Goal: Information Seeking & Learning: Learn about a topic

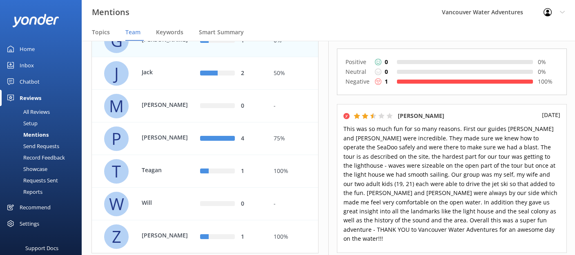
scroll to position [224, 0]
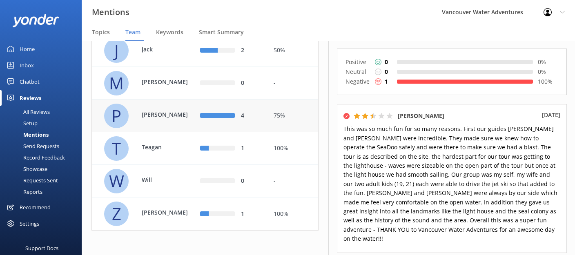
click at [252, 115] on div "4" at bounding box center [251, 116] width 20 height 9
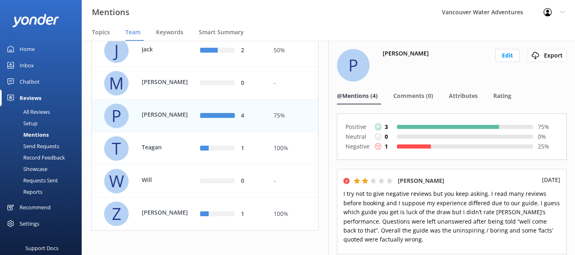
click at [418, 146] on div at bounding box center [414, 147] width 34 height 4
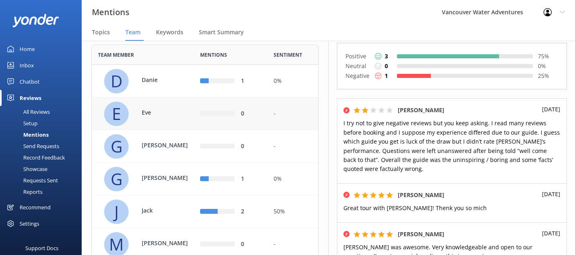
scroll to position [47, 0]
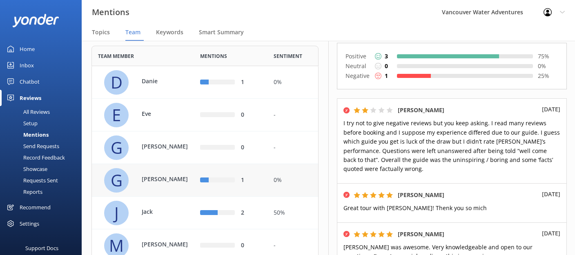
click at [239, 185] on div "1" at bounding box center [230, 180] width 61 height 9
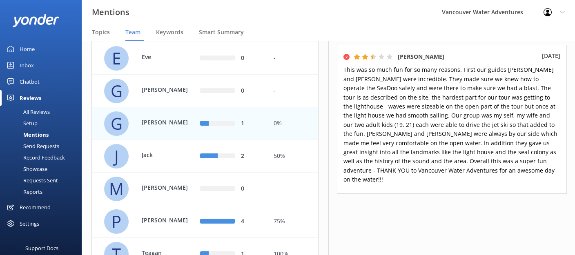
scroll to position [107, 0]
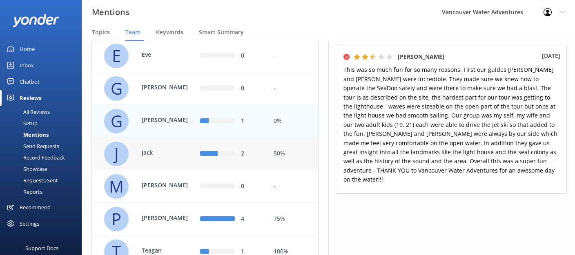
click at [249, 159] on div "2" at bounding box center [251, 154] width 20 height 9
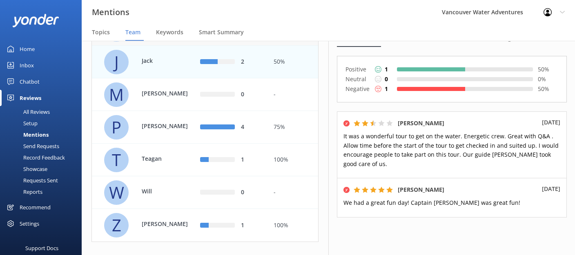
scroll to position [224, 0]
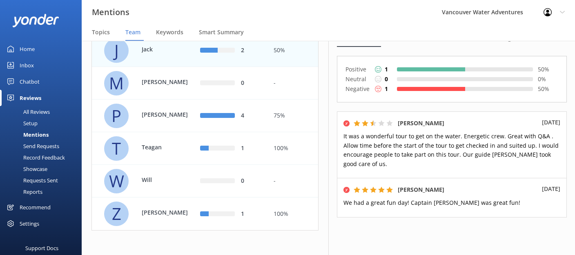
click at [195, 147] on div "1" at bounding box center [231, 148] width 74 height 33
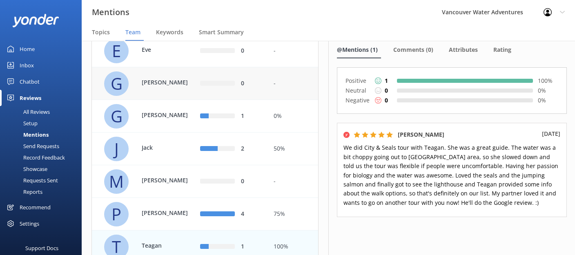
scroll to position [224, 0]
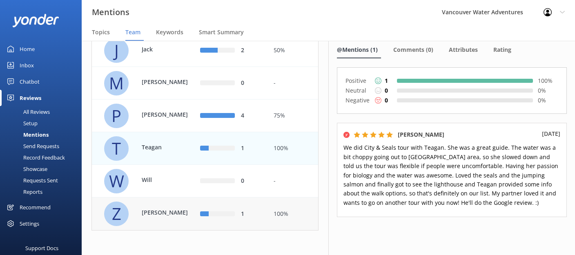
click at [178, 210] on p "[PERSON_NAME]" at bounding box center [168, 213] width 53 height 9
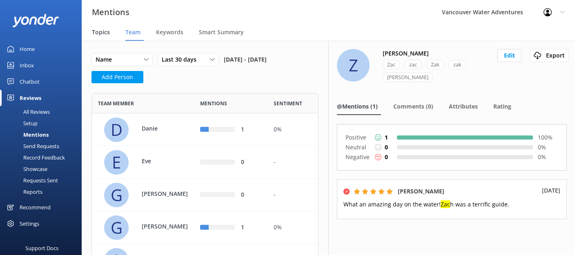
click at [95, 32] on span "Topics" at bounding box center [101, 32] width 18 height 8
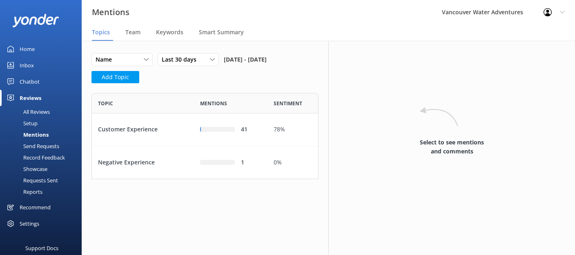
scroll to position [86, 227]
click at [156, 140] on div "Customer Experience" at bounding box center [143, 130] width 102 height 33
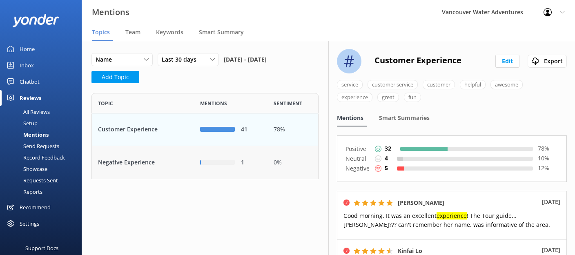
click at [170, 162] on div "Negative Experience" at bounding box center [143, 162] width 102 height 33
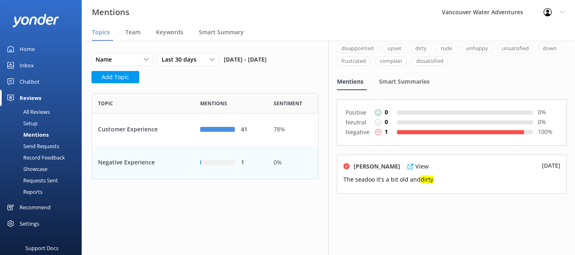
scroll to position [45, 0]
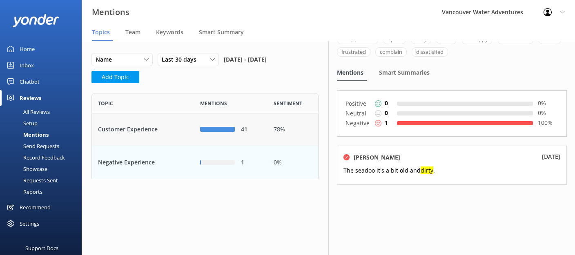
click at [168, 130] on div "Customer Experience" at bounding box center [143, 130] width 102 height 33
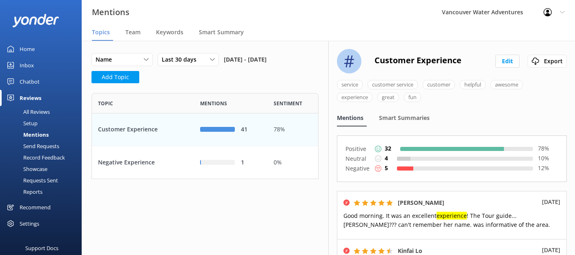
click at [40, 111] on div "All Reviews" at bounding box center [27, 111] width 45 height 11
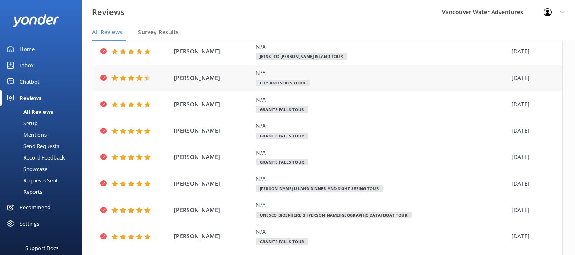
scroll to position [127, 0]
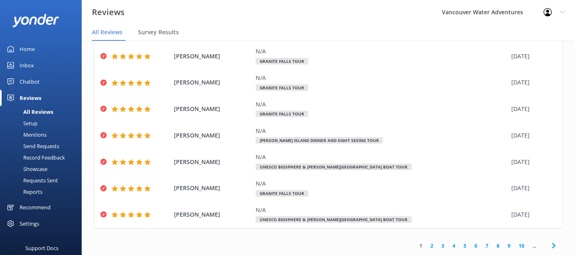
click at [42, 181] on div "Requests Sent" at bounding box center [31, 180] width 53 height 11
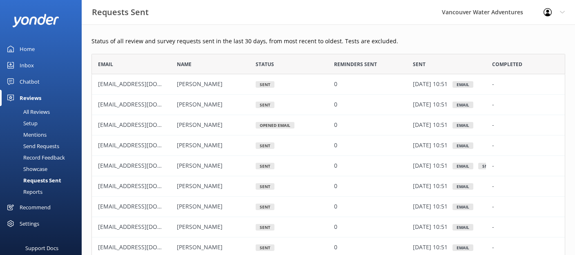
click at [37, 173] on div "Showcase" at bounding box center [26, 168] width 43 height 11
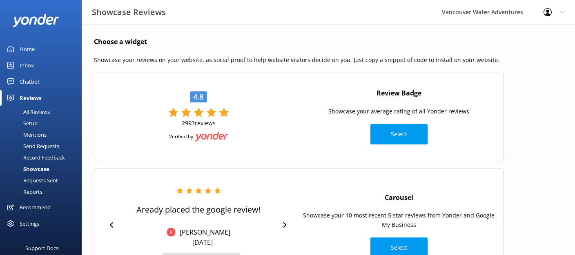
click at [36, 156] on div "Record Feedback" at bounding box center [35, 157] width 60 height 11
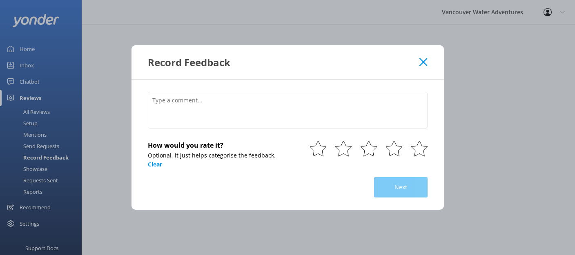
click at [34, 141] on div "Record Feedback How would you rate it? Optional, it just helps categorise the f…" at bounding box center [287, 127] width 575 height 255
